Goal: Navigation & Orientation: Find specific page/section

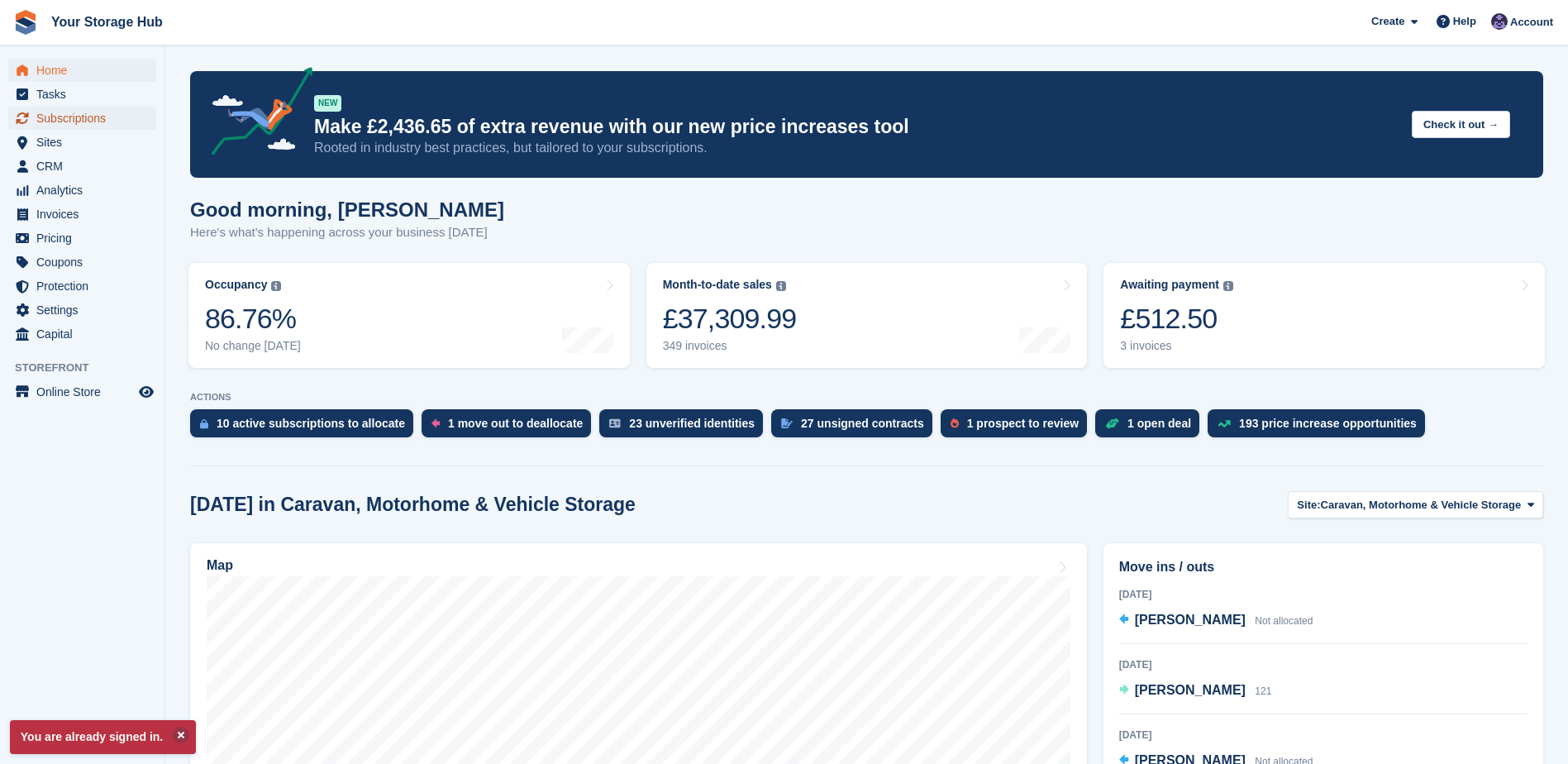
click at [61, 109] on span "Subscriptions" at bounding box center [86, 119] width 99 height 23
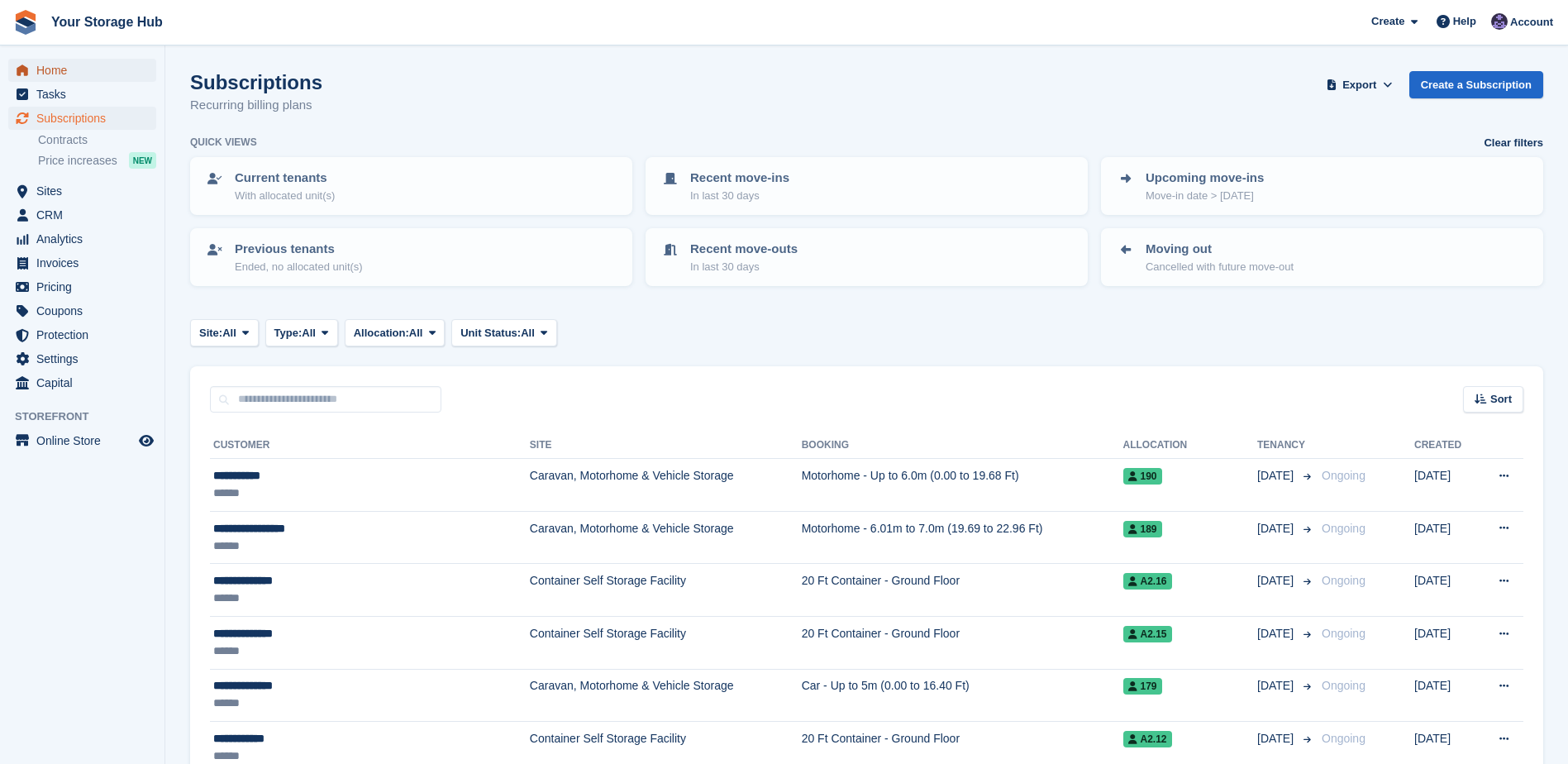
click at [60, 76] on span "Home" at bounding box center [86, 70] width 99 height 23
